Goal: Information Seeking & Learning: Learn about a topic

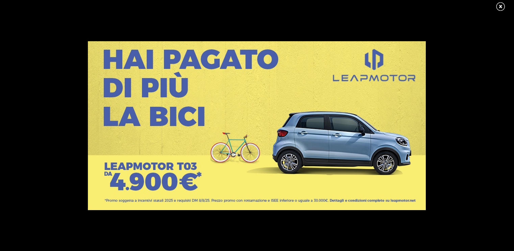
click at [499, 5] on link at bounding box center [504, 7] width 17 height 10
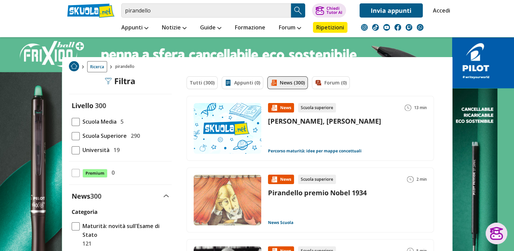
scroll to position [81, 0]
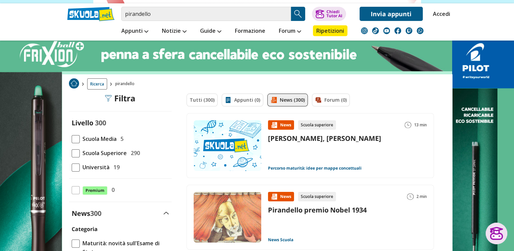
click at [154, 213] on div "News 300" at bounding box center [120, 213] width 103 height 9
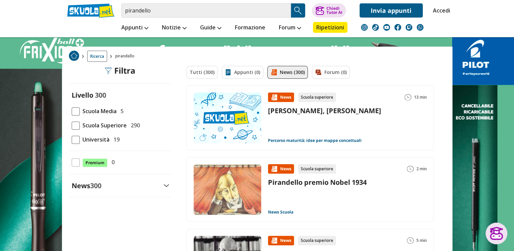
scroll to position [122, 0]
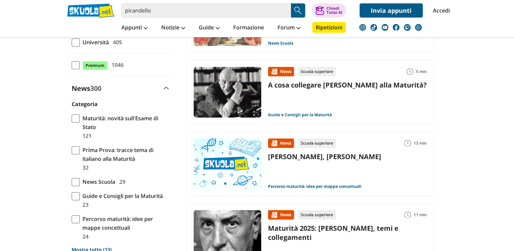
click at [147, 91] on div "News 300" at bounding box center [120, 88] width 103 height 9
